Goal: Entertainment & Leisure: Consume media (video, audio)

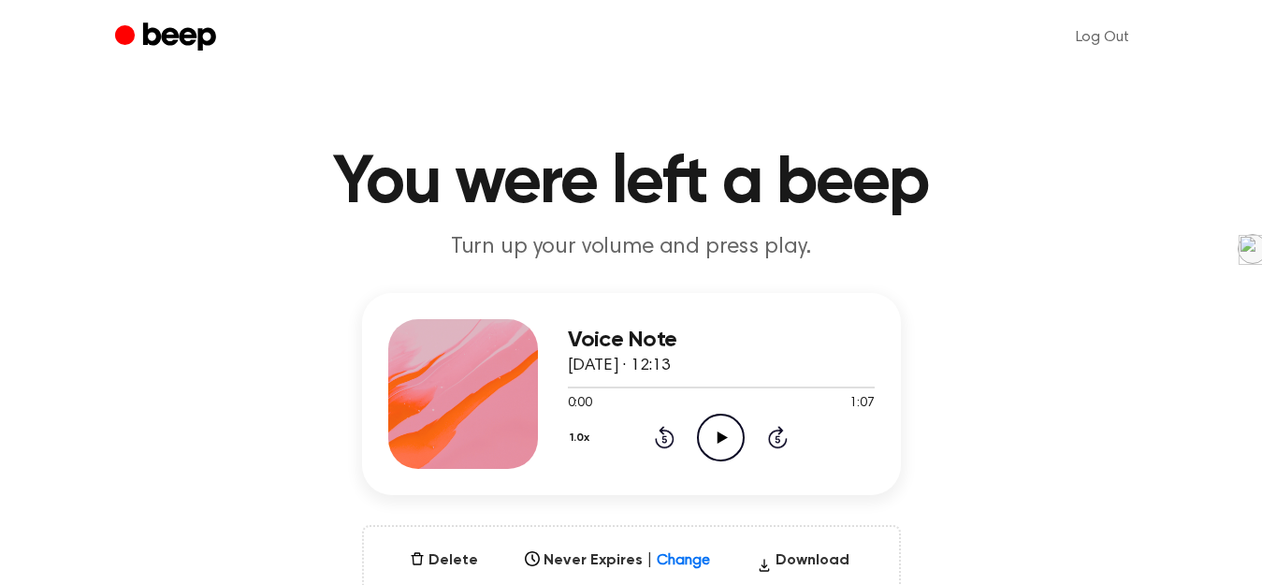
click at [720, 436] on icon at bounding box center [723, 437] width 10 height 12
click at [719, 436] on icon at bounding box center [721, 437] width 8 height 12
click at [718, 436] on icon at bounding box center [723, 437] width 10 height 12
click at [723, 436] on icon at bounding box center [721, 437] width 8 height 12
